Goal: Navigation & Orientation: Understand site structure

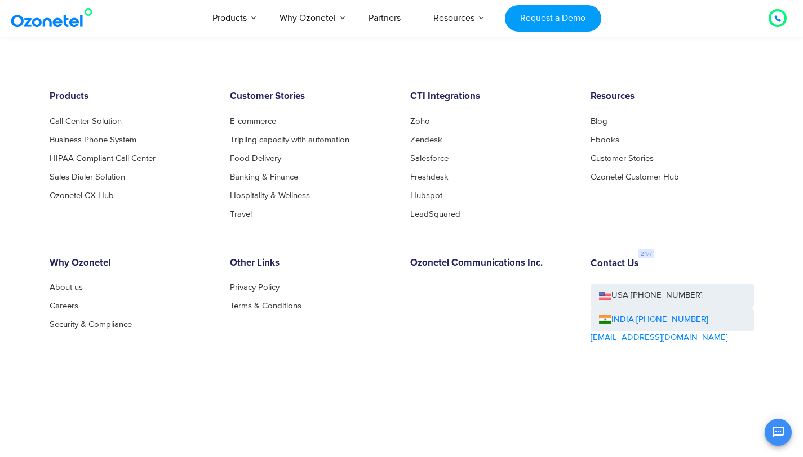
scroll to position [6149, 0]
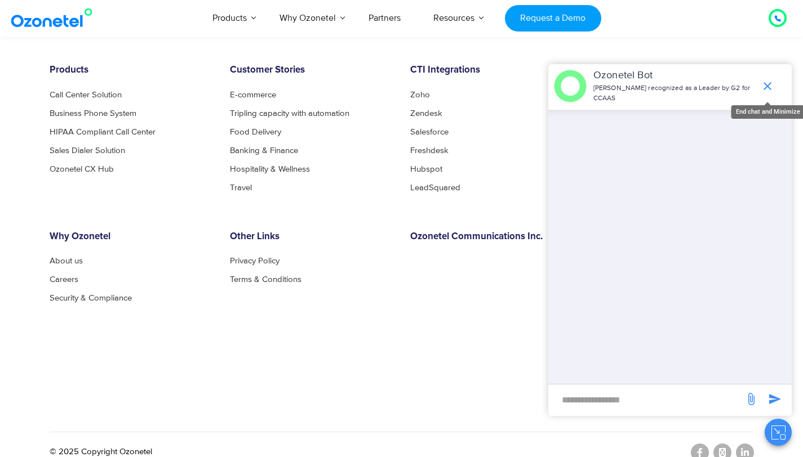
click at [768, 85] on icon "end chat or minimize" at bounding box center [767, 86] width 8 height 8
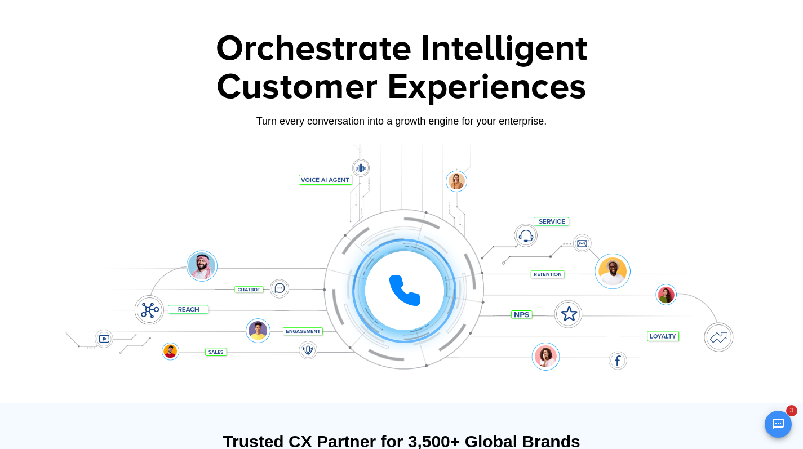
scroll to position [0, 0]
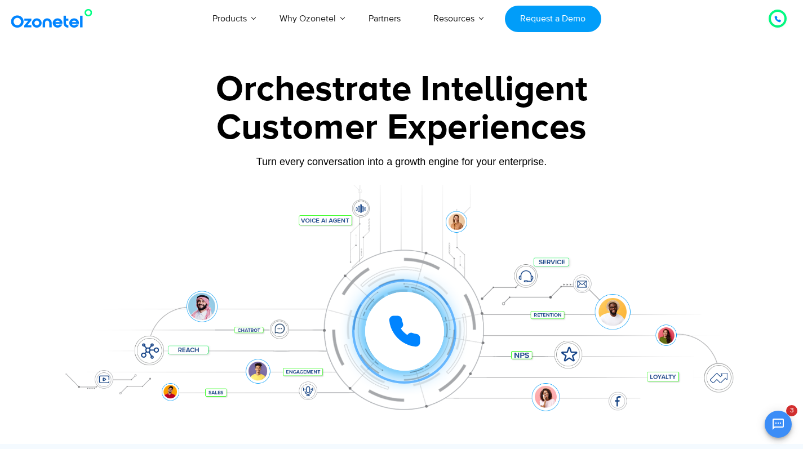
click at [737, 195] on div at bounding box center [402, 314] width 704 height 259
click at [733, 194] on div at bounding box center [402, 314] width 704 height 259
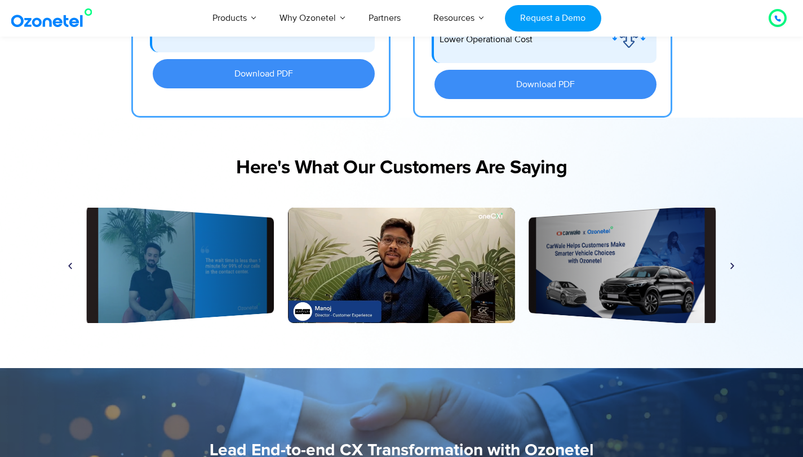
scroll to position [2636, 0]
